Goal: Task Accomplishment & Management: Use online tool/utility

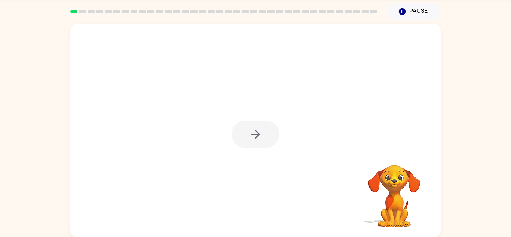
scroll to position [26, 0]
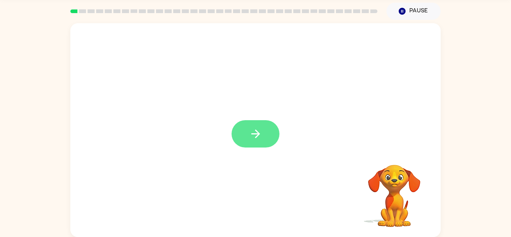
click at [248, 137] on button "button" at bounding box center [256, 133] width 48 height 27
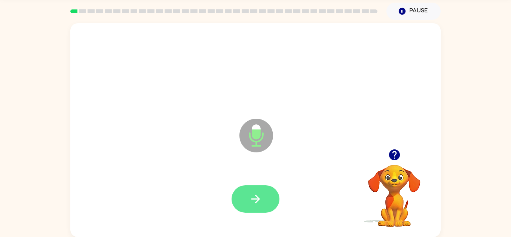
click at [253, 205] on icon "button" at bounding box center [255, 198] width 13 height 13
click at [258, 204] on icon "button" at bounding box center [255, 198] width 13 height 13
click at [256, 199] on icon "button" at bounding box center [255, 199] width 9 height 9
click at [258, 200] on icon "button" at bounding box center [255, 199] width 9 height 9
click at [253, 207] on button "button" at bounding box center [256, 198] width 48 height 27
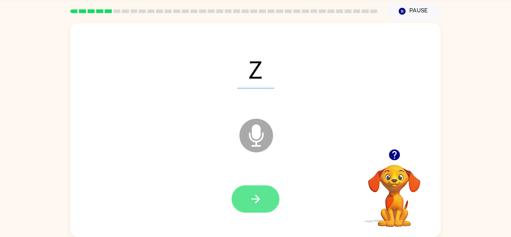
click at [233, 201] on button "button" at bounding box center [256, 198] width 48 height 27
click at [239, 196] on button "button" at bounding box center [256, 198] width 48 height 27
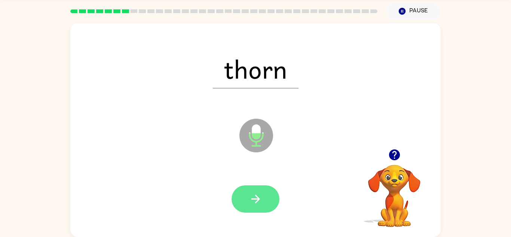
click at [253, 212] on button "button" at bounding box center [256, 198] width 48 height 27
click at [257, 203] on icon "button" at bounding box center [255, 198] width 13 height 13
click at [263, 199] on button "button" at bounding box center [256, 198] width 48 height 27
click at [266, 196] on button "button" at bounding box center [256, 198] width 48 height 27
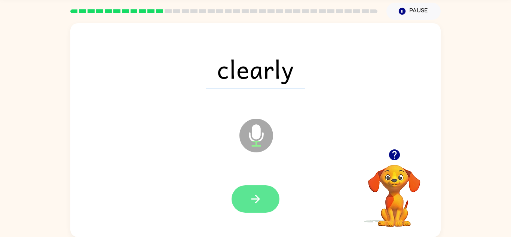
click at [255, 196] on icon "button" at bounding box center [255, 198] width 13 height 13
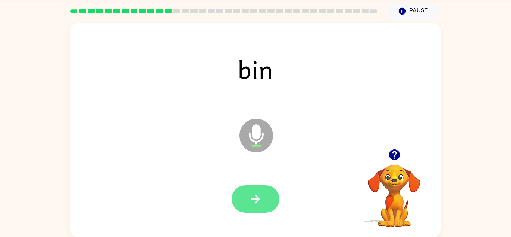
click at [254, 202] on icon "button" at bounding box center [255, 198] width 13 height 13
click at [267, 199] on button "button" at bounding box center [256, 198] width 48 height 27
click at [253, 204] on icon "button" at bounding box center [255, 198] width 13 height 13
click at [259, 208] on button "button" at bounding box center [256, 198] width 48 height 27
click at [250, 200] on icon "button" at bounding box center [255, 198] width 13 height 13
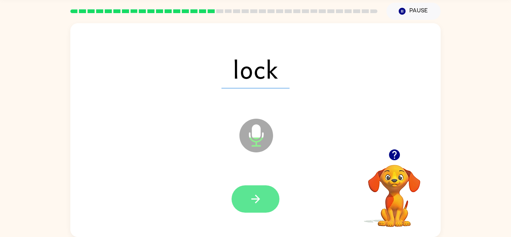
click at [250, 201] on icon "button" at bounding box center [255, 198] width 13 height 13
click at [250, 206] on button "button" at bounding box center [256, 198] width 48 height 27
click at [253, 202] on icon "button" at bounding box center [255, 198] width 13 height 13
click at [253, 189] on button "button" at bounding box center [256, 198] width 48 height 27
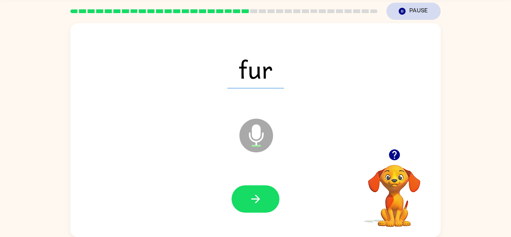
click at [403, 13] on icon "button" at bounding box center [402, 11] width 7 height 7
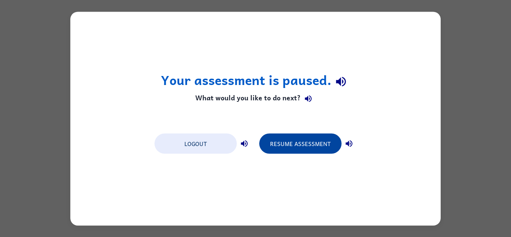
click at [294, 143] on button "Resume Assessment" at bounding box center [300, 143] width 82 height 20
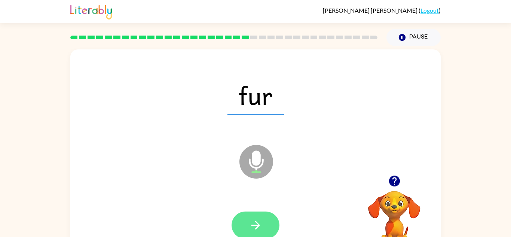
click at [250, 226] on icon "button" at bounding box center [255, 224] width 13 height 13
click at [250, 221] on icon "button" at bounding box center [255, 224] width 13 height 13
click at [248, 229] on button "button" at bounding box center [256, 224] width 48 height 27
click at [254, 222] on icon "button" at bounding box center [255, 224] width 13 height 13
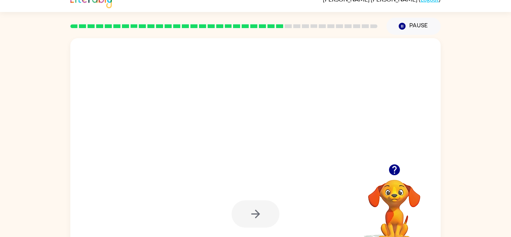
scroll to position [20, 0]
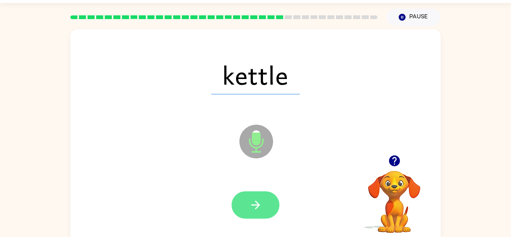
click at [251, 210] on icon "button" at bounding box center [255, 204] width 13 height 13
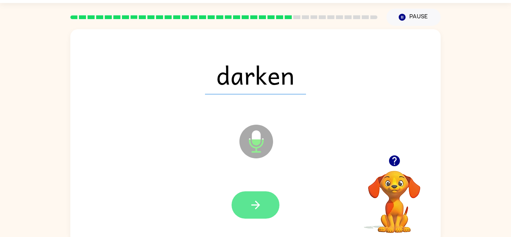
click at [254, 210] on icon "button" at bounding box center [255, 204] width 13 height 13
click at [251, 209] on icon "button" at bounding box center [255, 204] width 13 height 13
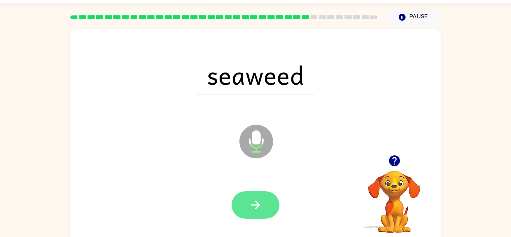
click at [256, 207] on icon "button" at bounding box center [255, 204] width 13 height 13
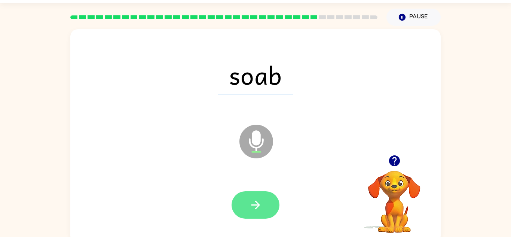
click at [251, 207] on icon "button" at bounding box center [255, 204] width 13 height 13
click at [254, 208] on icon "button" at bounding box center [255, 204] width 13 height 13
click at [249, 212] on button "button" at bounding box center [256, 204] width 48 height 27
click at [260, 208] on icon "button" at bounding box center [255, 204] width 13 height 13
click at [256, 207] on icon "button" at bounding box center [255, 205] width 9 height 9
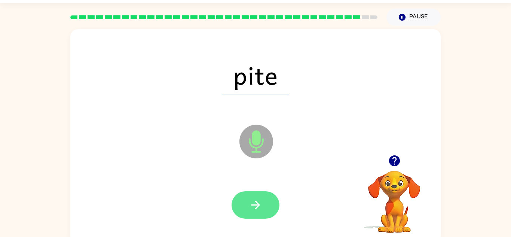
click at [263, 196] on button "button" at bounding box center [256, 204] width 48 height 27
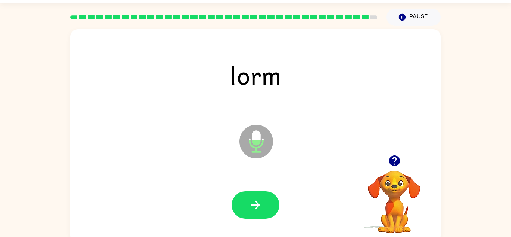
click at [232, 215] on div at bounding box center [256, 204] width 48 height 27
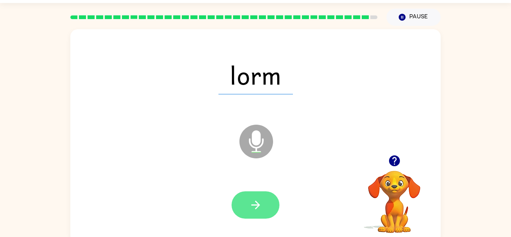
click at [250, 211] on icon "button" at bounding box center [255, 204] width 13 height 13
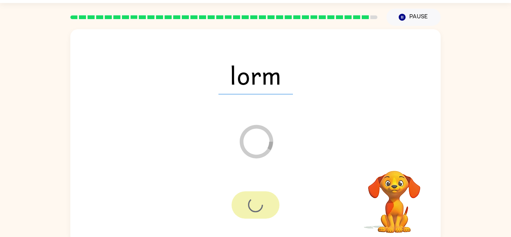
scroll to position [13, 0]
